Goal: Task Accomplishment & Management: Complete application form

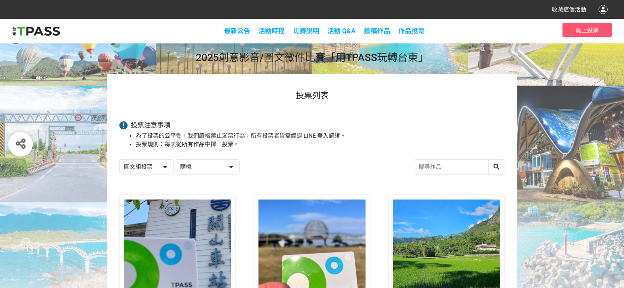
select select "13139"
click at [230, 166] on select "隨機 作品 - 由新到舊 作品 - 由舊到新 票數 - 由多到少 票數 - 由少到多" at bounding box center [207, 167] width 63 height 14
select select "vote"
click at [176, 160] on select "隨機 作品 - 由新到舊 作品 - 由舊到新 票數 - 由多到少 票數 - 由少到多" at bounding box center [207, 167] width 63 height 14
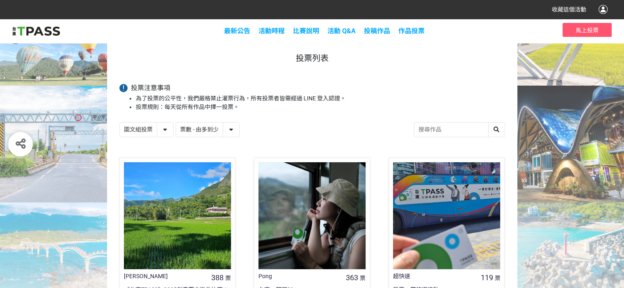
scroll to position [123, 0]
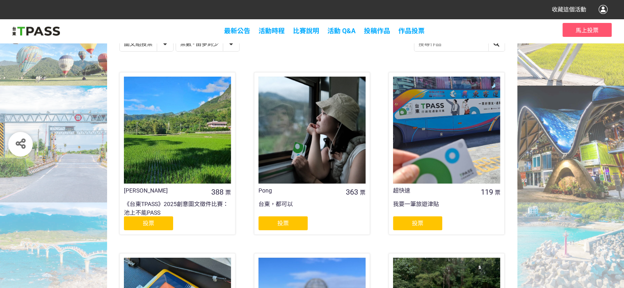
click at [164, 229] on div "投票" at bounding box center [148, 223] width 49 height 14
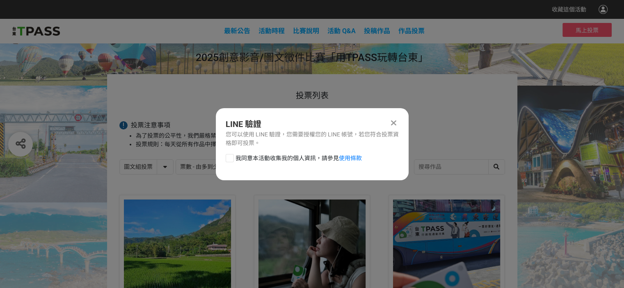
click at [282, 158] on span "我同意本活動收集我的個人資訊，請參見 使用條款" at bounding box center [298, 158] width 126 height 9
click at [231, 158] on input "我同意本活動收集我的個人資訊，請參見 使用條款" at bounding box center [228, 157] width 5 height 5
checkbox input "false"
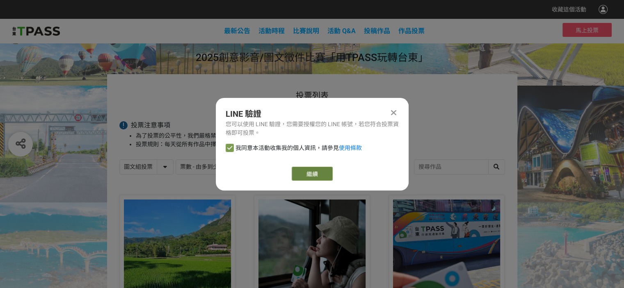
click at [297, 169] on link "繼續" at bounding box center [312, 174] width 41 height 14
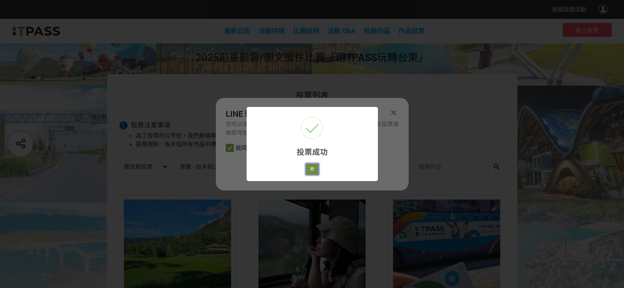
click at [310, 173] on button "好" at bounding box center [311, 169] width 13 height 11
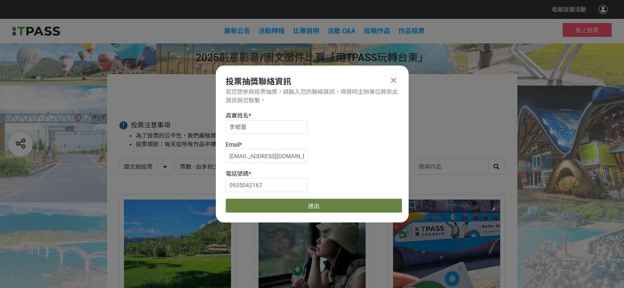
click at [312, 206] on button "送出" at bounding box center [314, 206] width 176 height 14
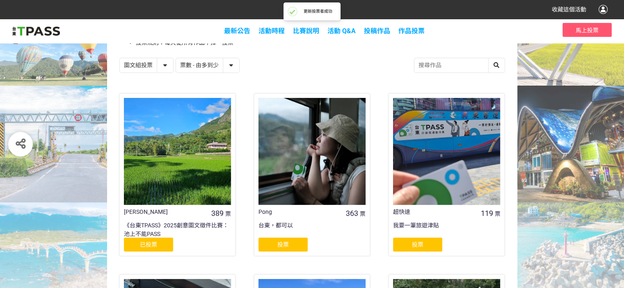
scroll to position [41, 0]
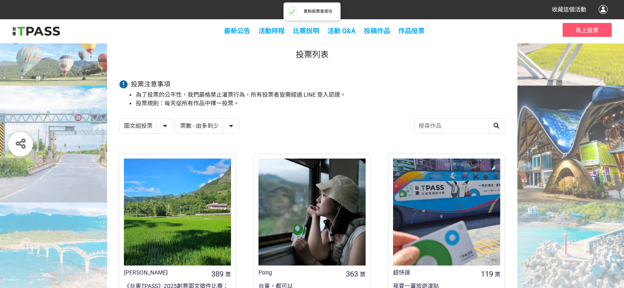
click at [160, 123] on select "影音組投票 圖文組投票" at bounding box center [146, 126] width 53 height 14
select select "13144"
click at [120, 119] on select "影音組投票 圖文組投票" at bounding box center [146, 126] width 53 height 14
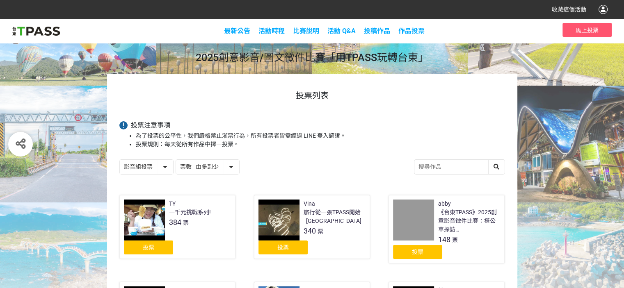
click at [167, 246] on div "投票" at bounding box center [148, 248] width 49 height 14
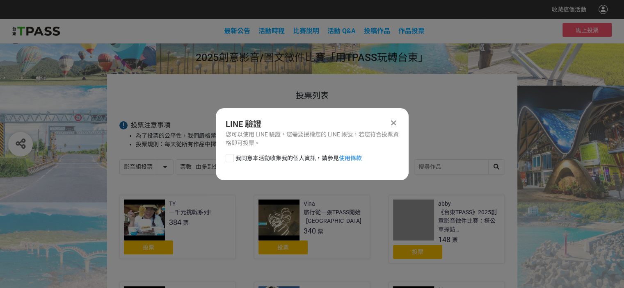
click at [262, 158] on span "我同意本活動收集我的個人資訊，請參見 使用條款" at bounding box center [298, 158] width 126 height 9
click at [231, 158] on input "我同意本活動收集我的個人資訊，請參見 使用條款" at bounding box center [228, 157] width 5 height 5
checkbox input "false"
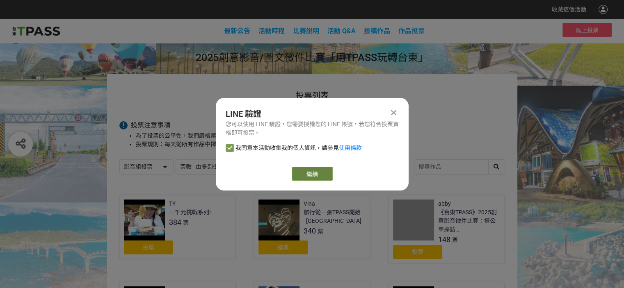
click at [297, 174] on link "繼續" at bounding box center [312, 174] width 41 height 14
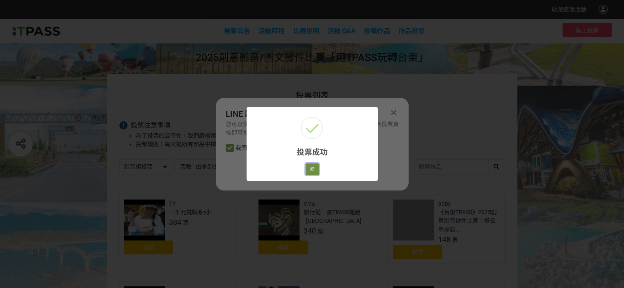
click at [310, 167] on button "好" at bounding box center [311, 169] width 13 height 11
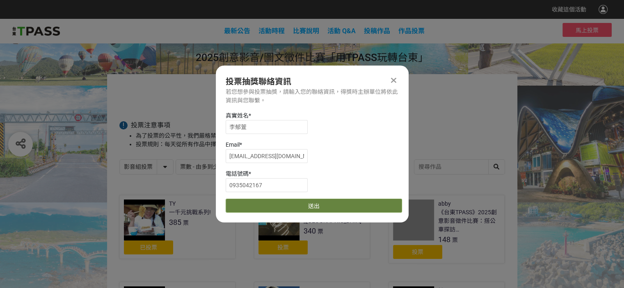
click at [310, 199] on button "送出" at bounding box center [314, 206] width 176 height 14
